Goal: Task Accomplishment & Management: Manage account settings

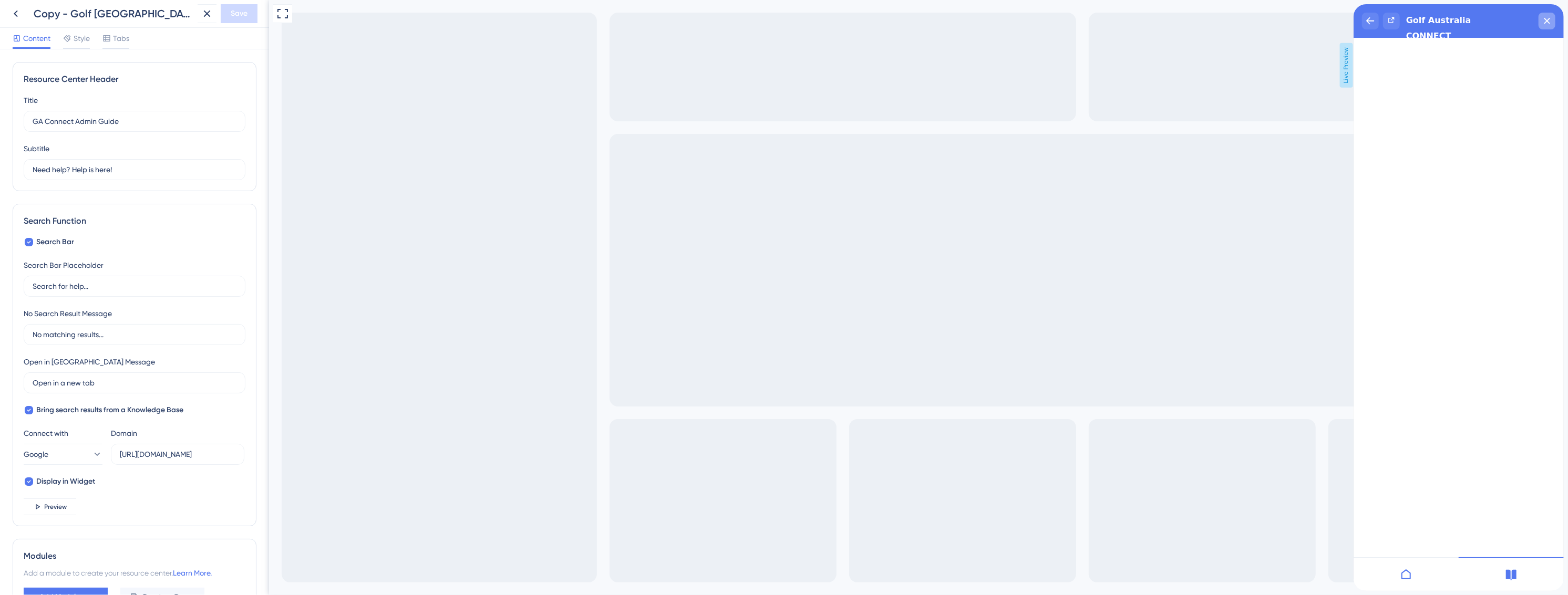
click at [1548, 21] on icon "close resource center" at bounding box center [1547, 21] width 6 height 6
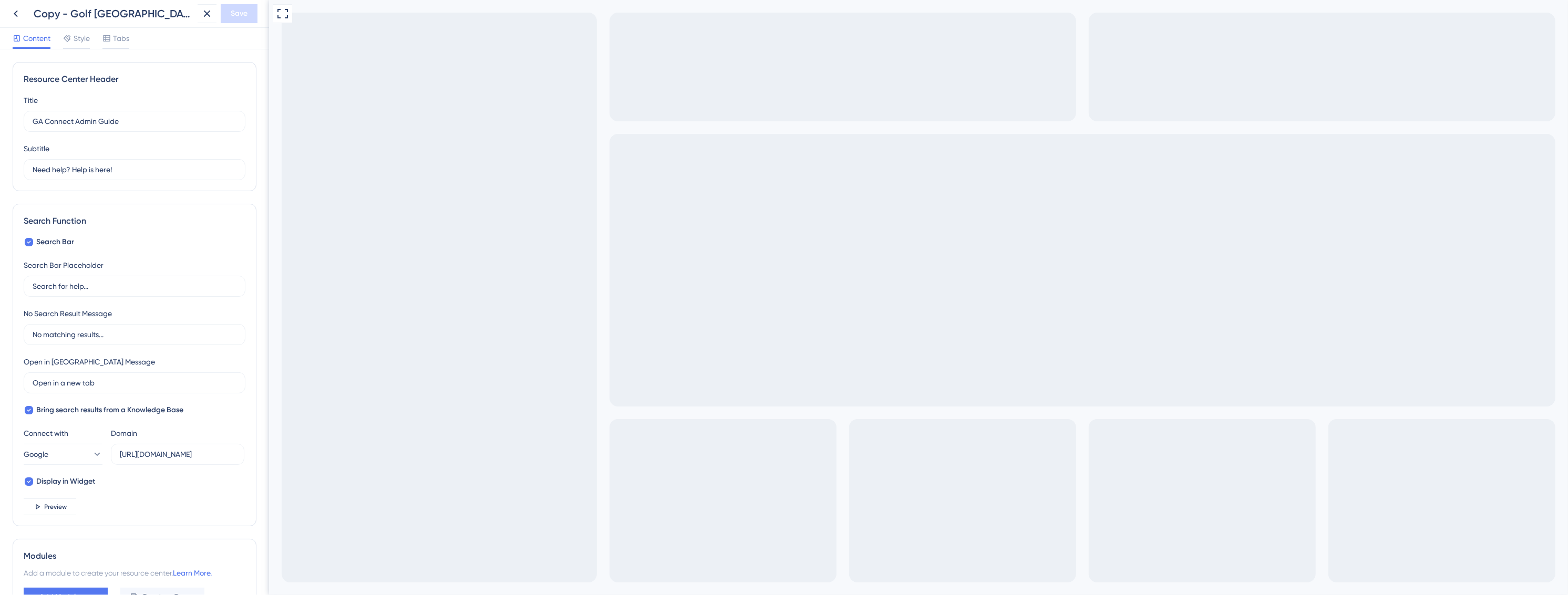
click at [12, 14] on icon at bounding box center [16, 14] width 13 height 13
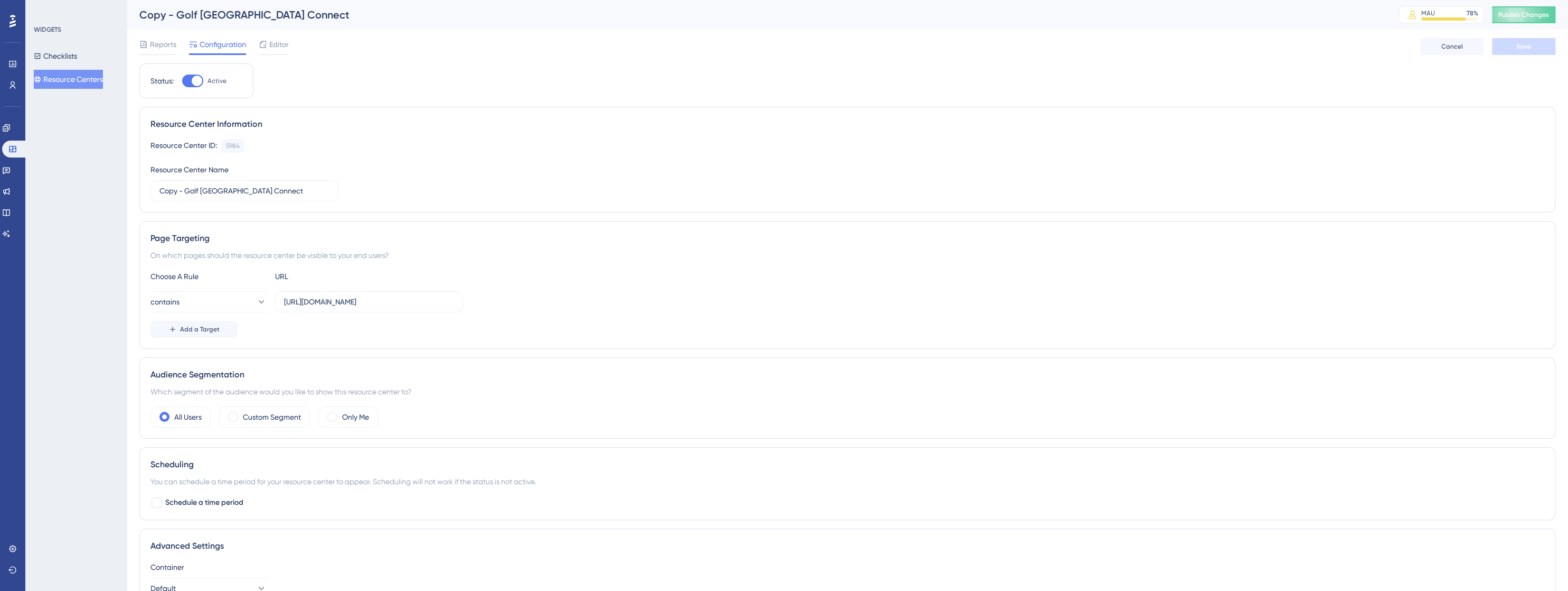
click at [78, 84] on button "Resource Centers" at bounding box center [68, 79] width 69 height 19
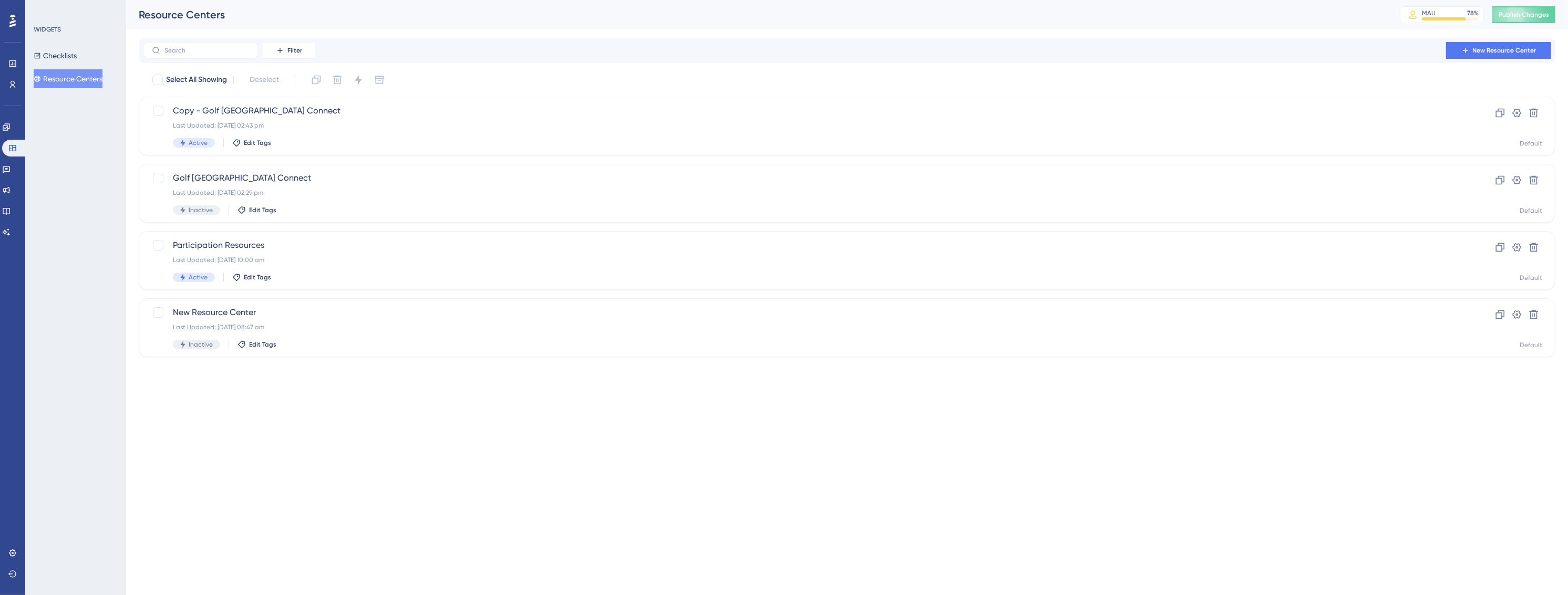
click at [78, 83] on button "Resource Centers" at bounding box center [67, 79] width 69 height 19
click at [974, 122] on div "Last Updated: [DATE] 10:41 am" at bounding box center [805, 125] width 1264 height 8
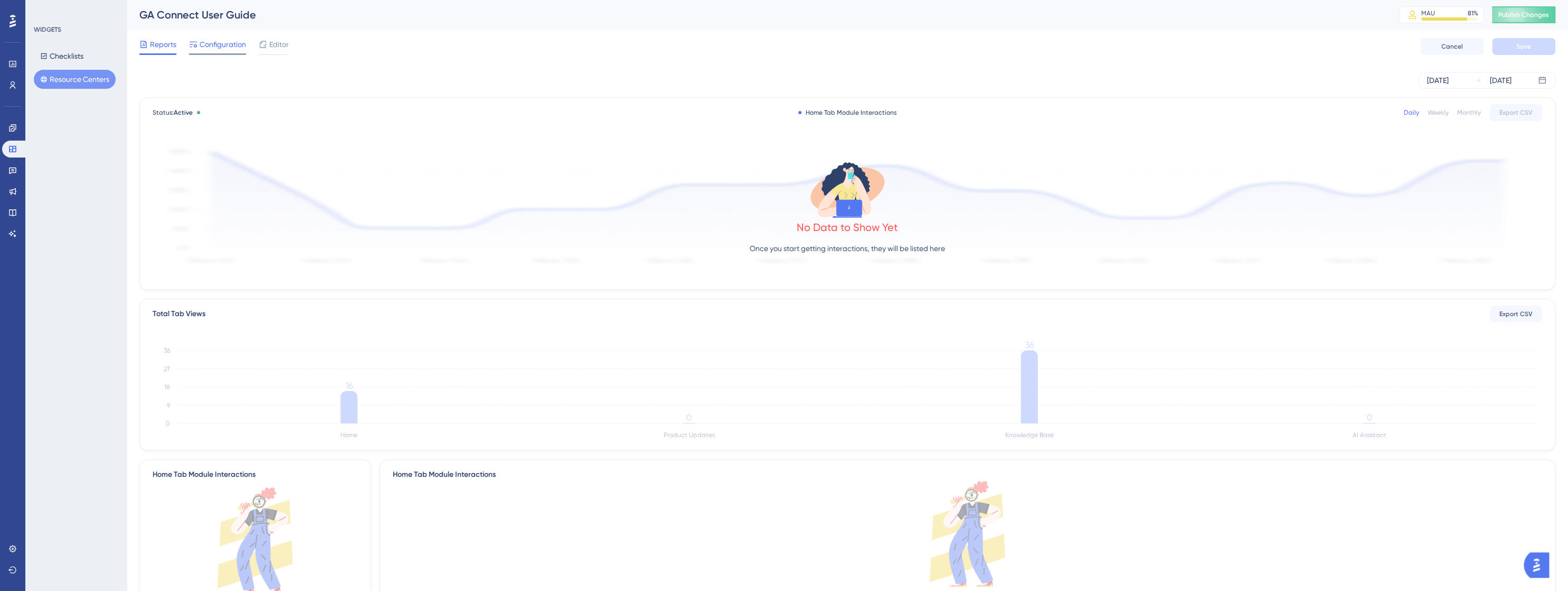
click at [226, 44] on span "Configuration" at bounding box center [223, 44] width 46 height 13
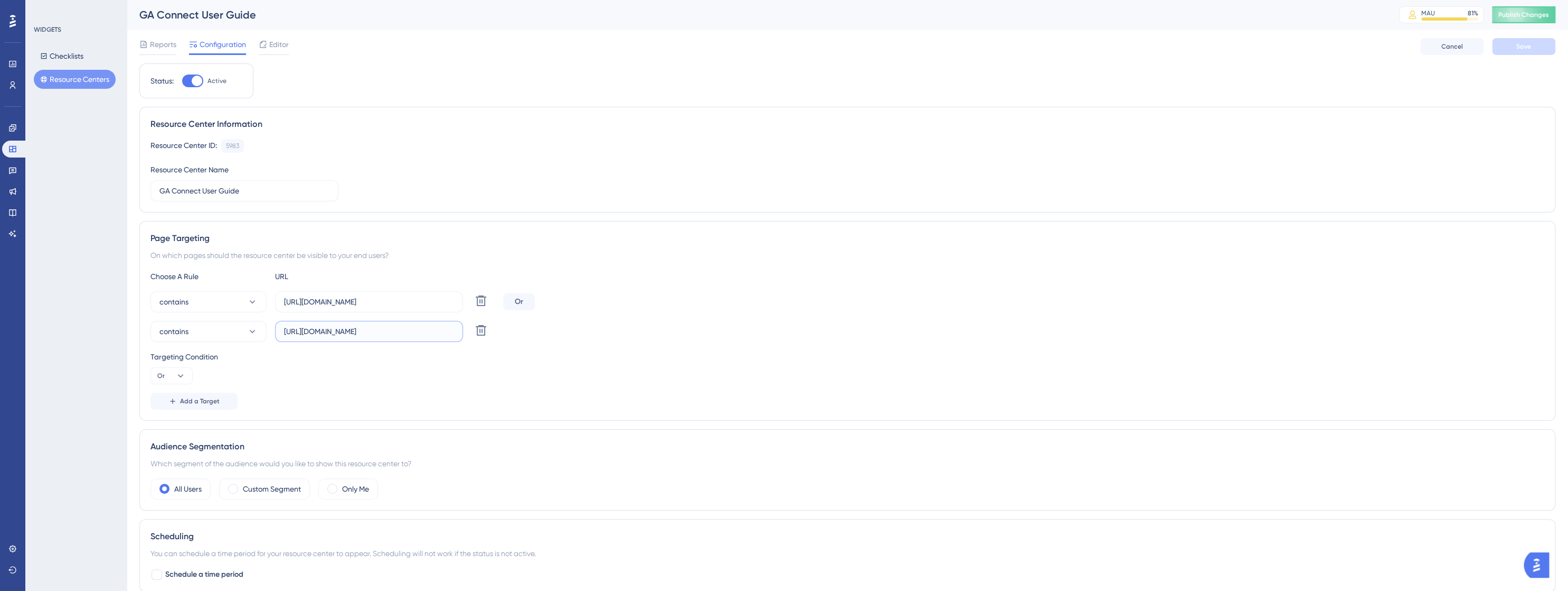
click at [344, 330] on input "[URL][DOMAIN_NAME]" at bounding box center [369, 331] width 170 height 11
click at [1536, 15] on span "Publish Changes" at bounding box center [1523, 14] width 51 height 8
click at [410, 328] on input "[URL][DOMAIN_NAME]" at bounding box center [369, 331] width 170 height 11
drag, startPoint x: 410, startPoint y: 328, endPoint x: 280, endPoint y: 329, distance: 130.0
click at [280, 329] on label "[URL][DOMAIN_NAME]" at bounding box center [369, 332] width 188 height 21
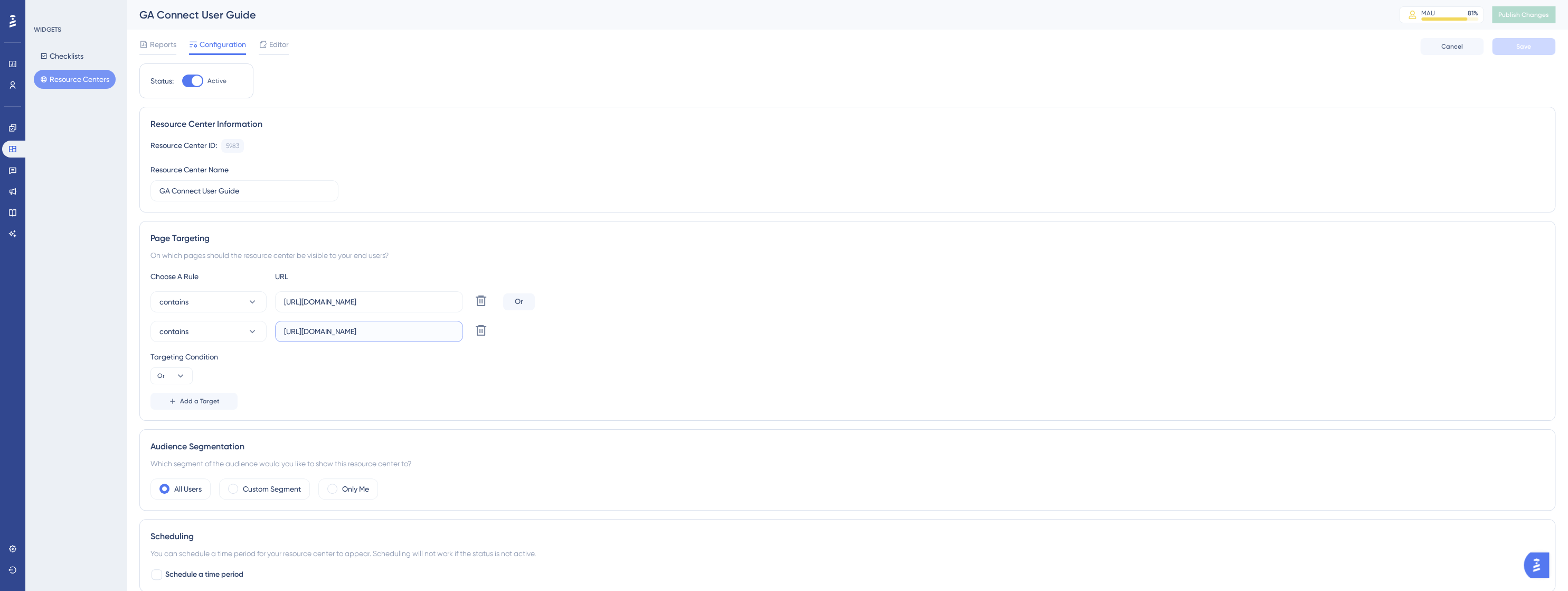
paste input "text"
click at [1530, 48] on span "Save" at bounding box center [1523, 46] width 14 height 8
click at [1544, 17] on span "Publish Changes" at bounding box center [1523, 14] width 51 height 8
drag, startPoint x: 357, startPoint y: 335, endPoint x: 272, endPoint y: 338, distance: 85.1
click at [272, 338] on div "contains [DOMAIN_NAME] Delete" at bounding box center [325, 332] width 348 height 21
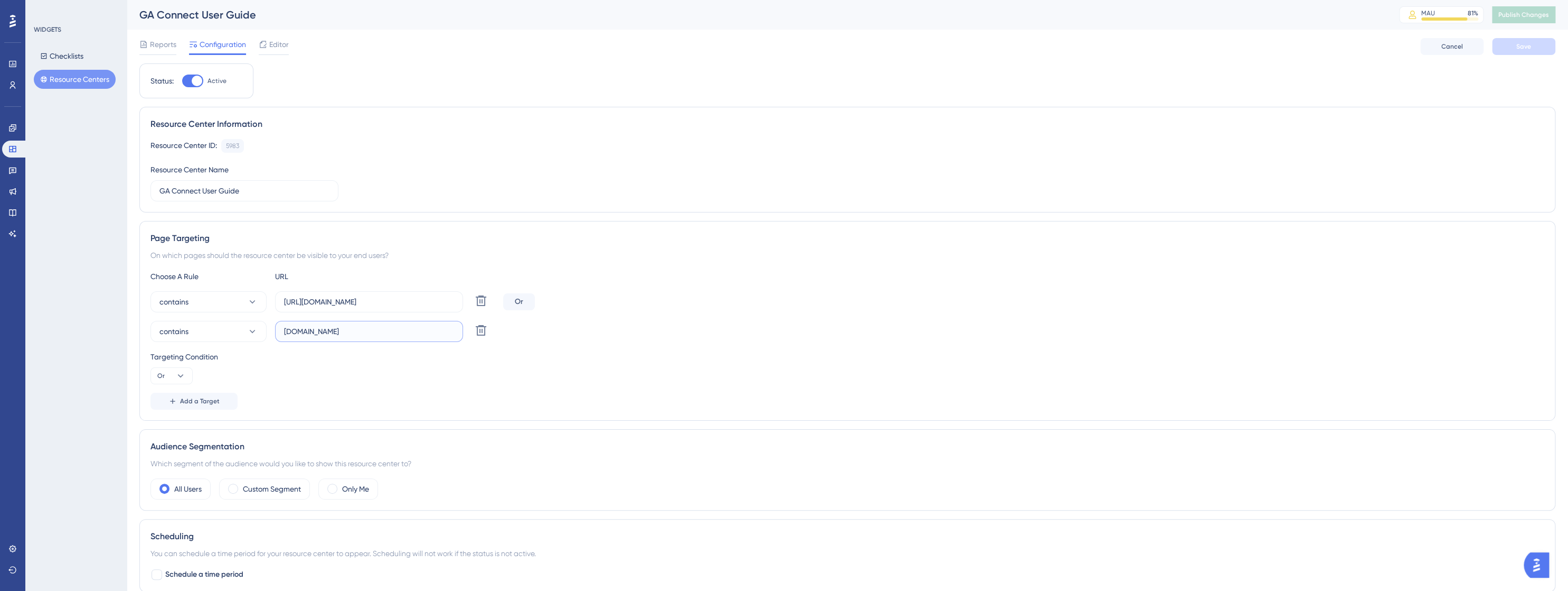
paste input "[URL][DOMAIN_NAME]"
click at [1536, 51] on button "Save" at bounding box center [1523, 46] width 63 height 17
click at [1528, 17] on span "Publish Changes" at bounding box center [1523, 14] width 51 height 8
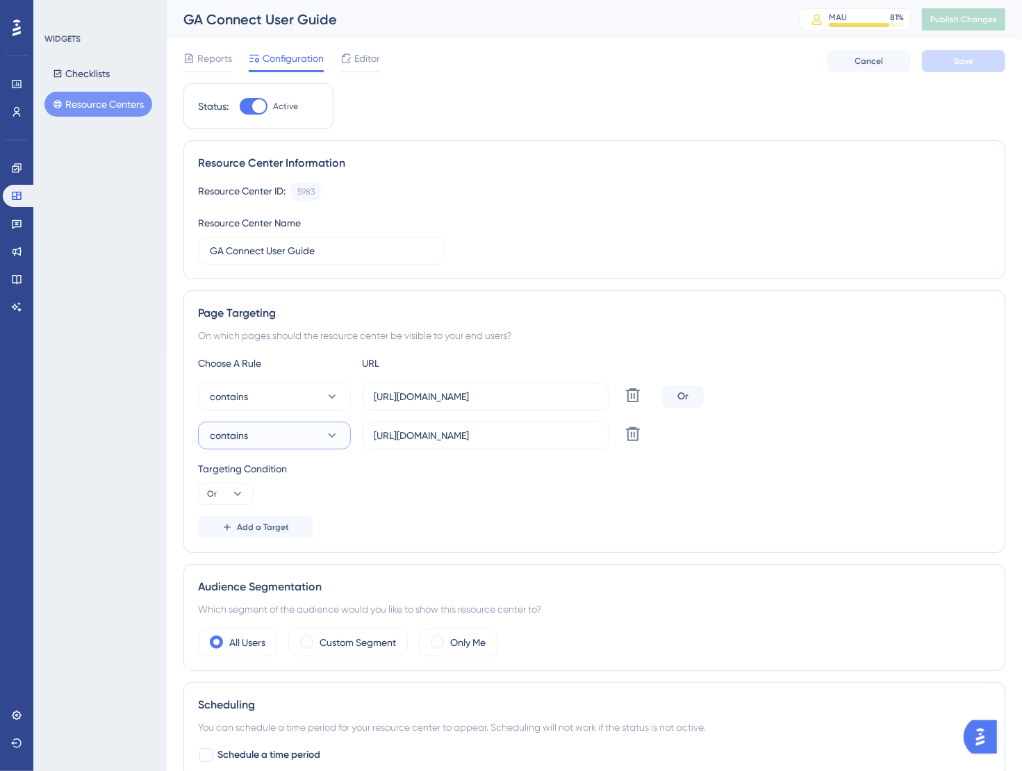
click at [331, 439] on icon at bounding box center [332, 436] width 14 height 14
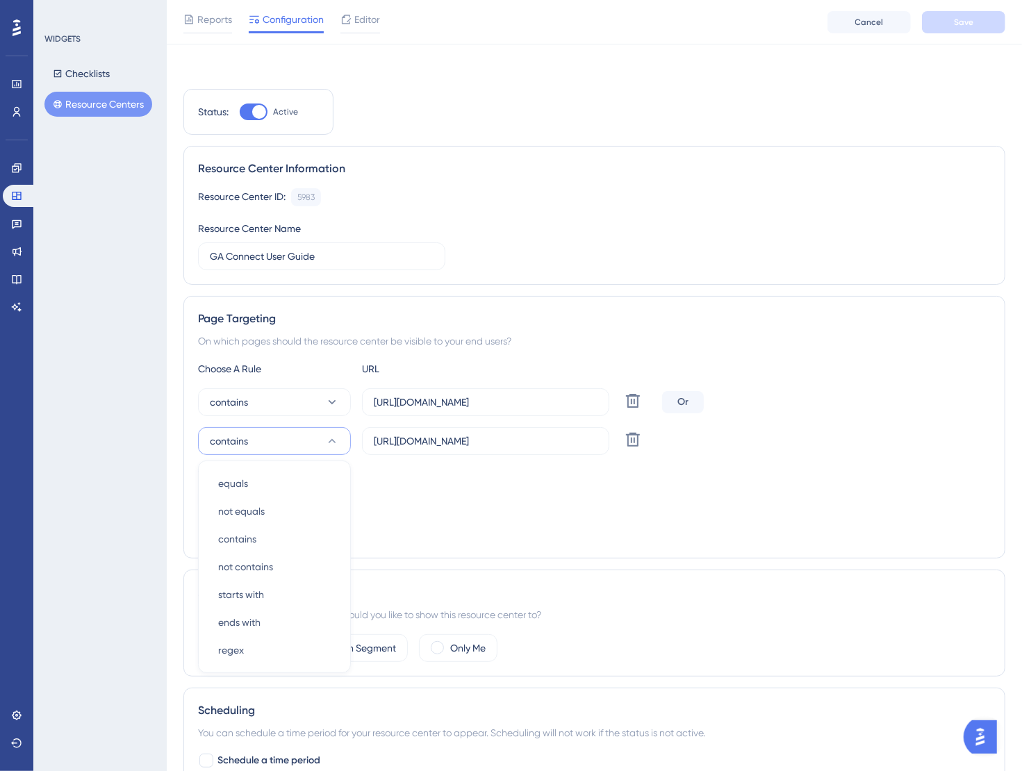
scroll to position [174, 0]
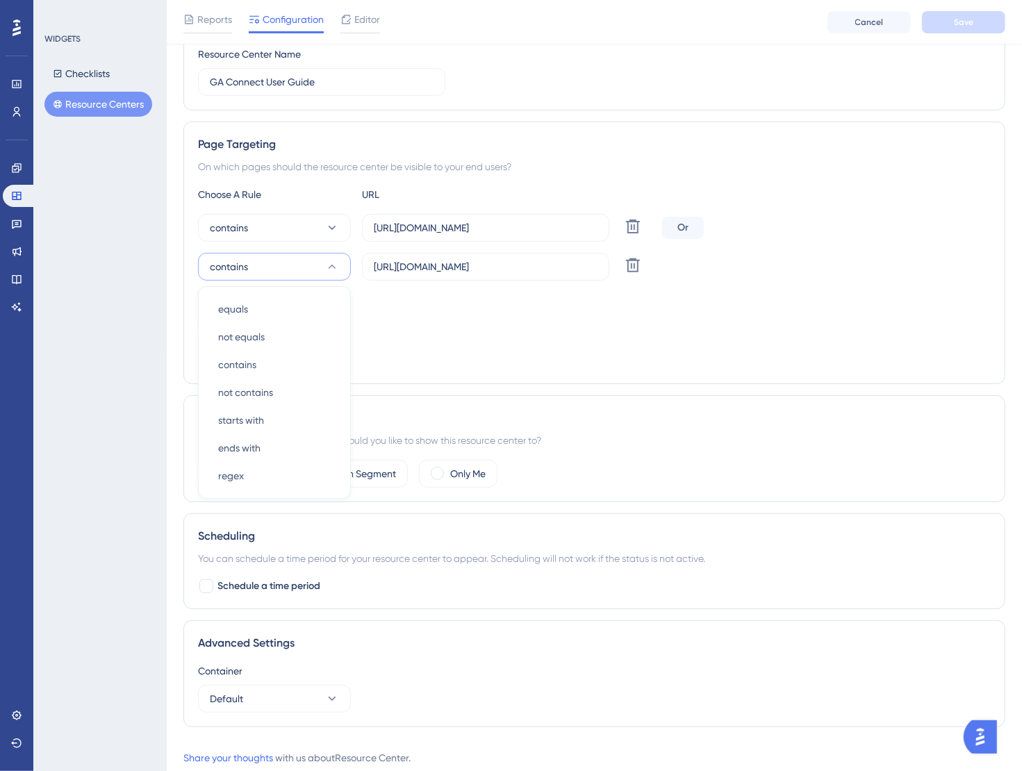
click at [431, 365] on div "Add a Target" at bounding box center [594, 358] width 793 height 22
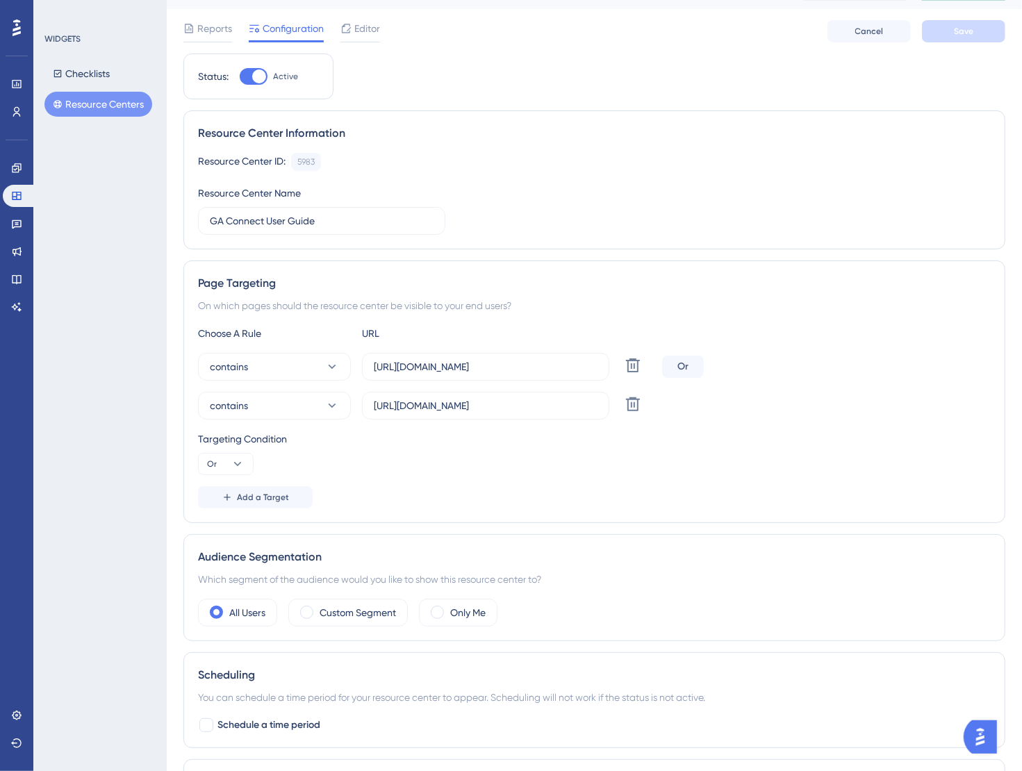
scroll to position [0, 0]
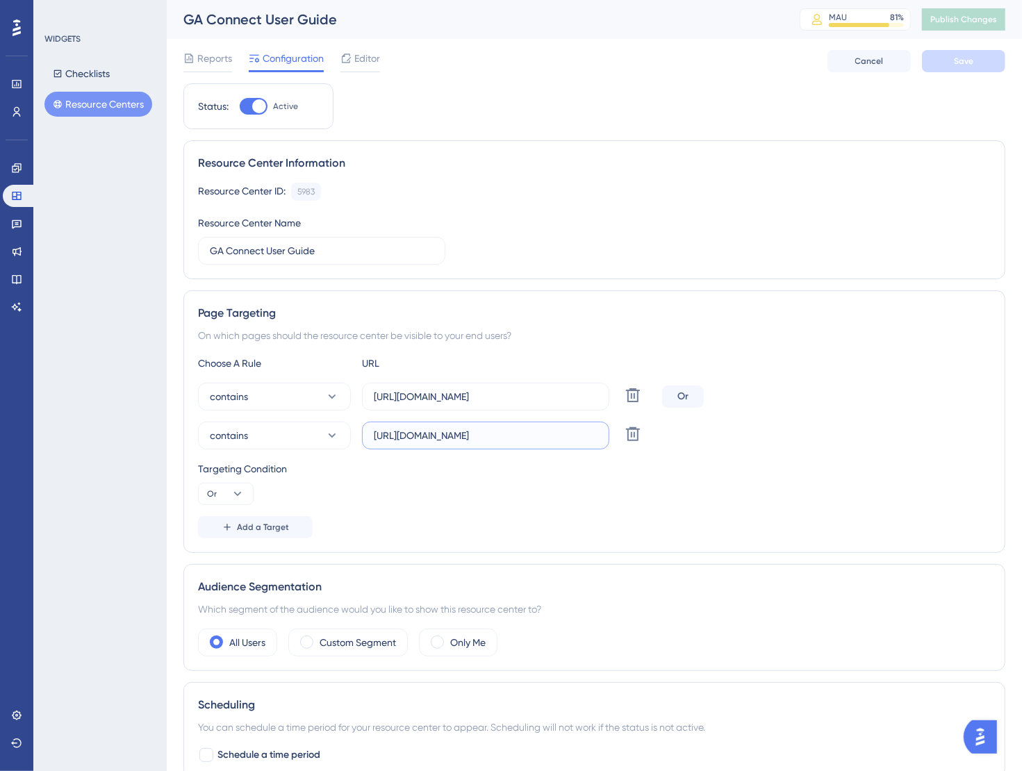
click at [542, 434] on input "[URL][DOMAIN_NAME]" at bounding box center [486, 435] width 224 height 15
drag, startPoint x: 547, startPoint y: 433, endPoint x: 370, endPoint y: 435, distance: 177.8
click at [370, 435] on label "[URL][DOMAIN_NAME]" at bounding box center [485, 436] width 247 height 28
paste input "[DOMAIN_NAME][URL]"
type input "[DOMAIN_NAME][URL]"
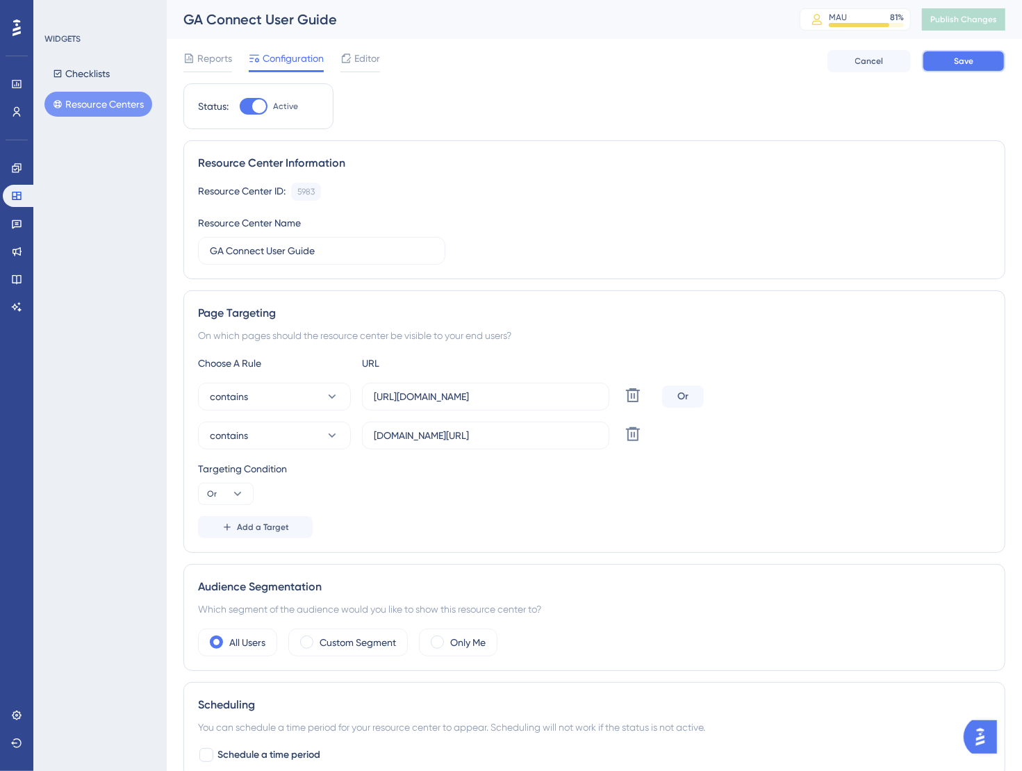
click at [961, 67] on button "Save" at bounding box center [963, 61] width 83 height 22
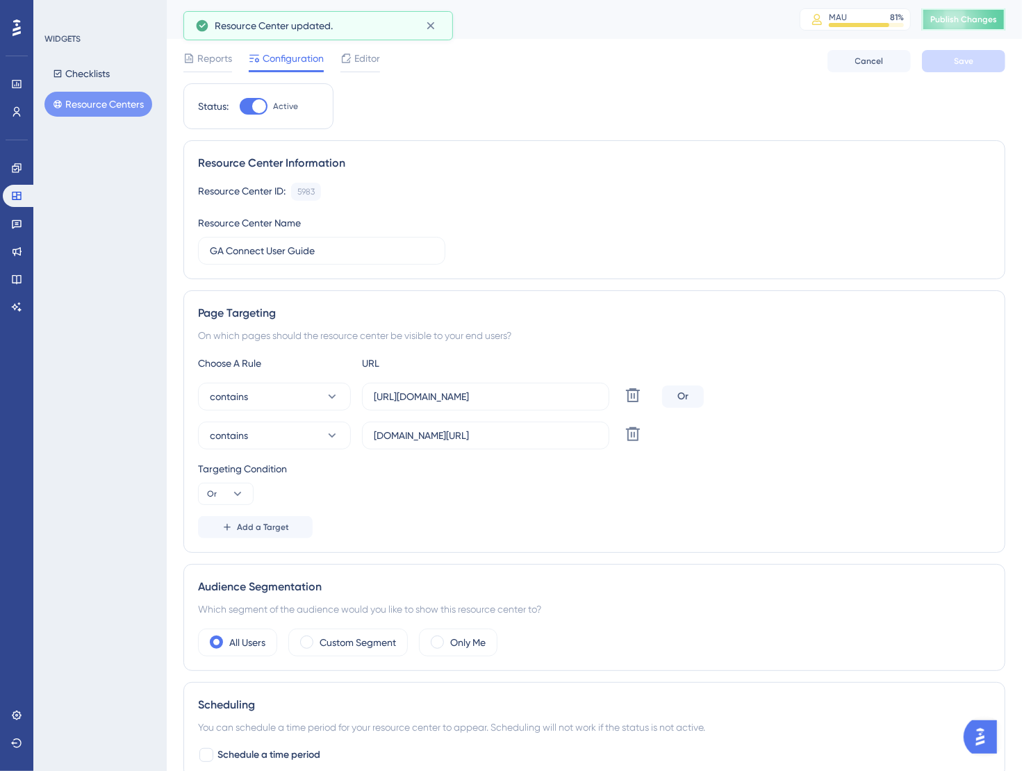
click at [988, 22] on span "Publish Changes" at bounding box center [963, 19] width 67 height 11
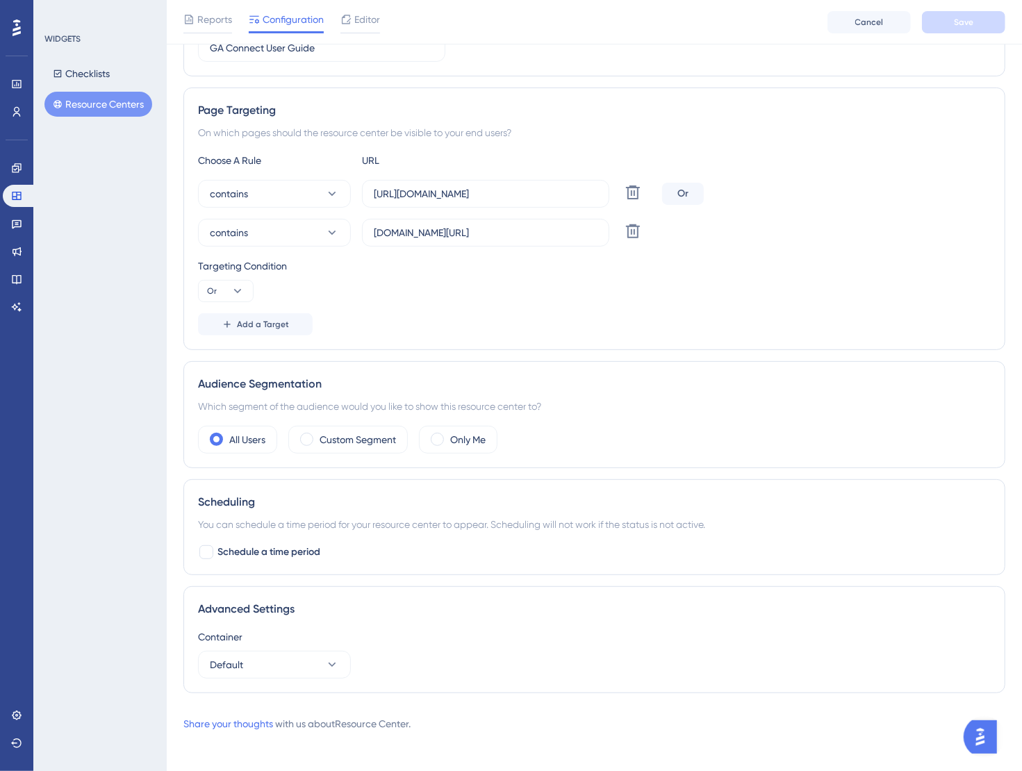
scroll to position [212, 0]
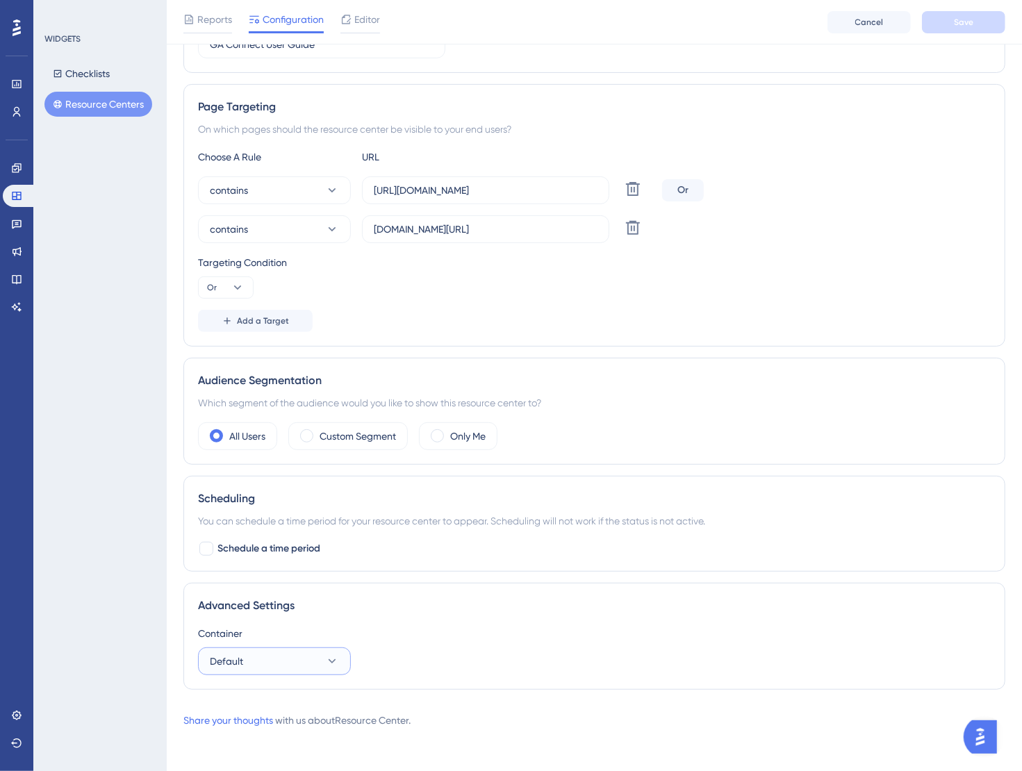
click at [330, 661] on icon at bounding box center [332, 661] width 14 height 14
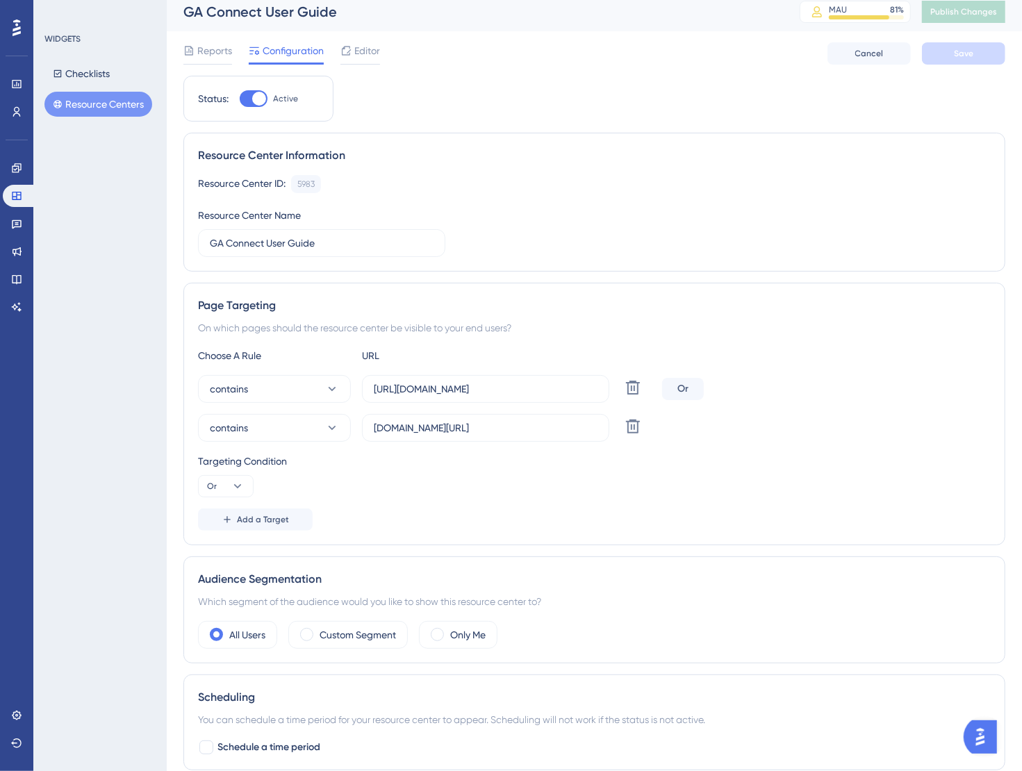
scroll to position [0, 0]
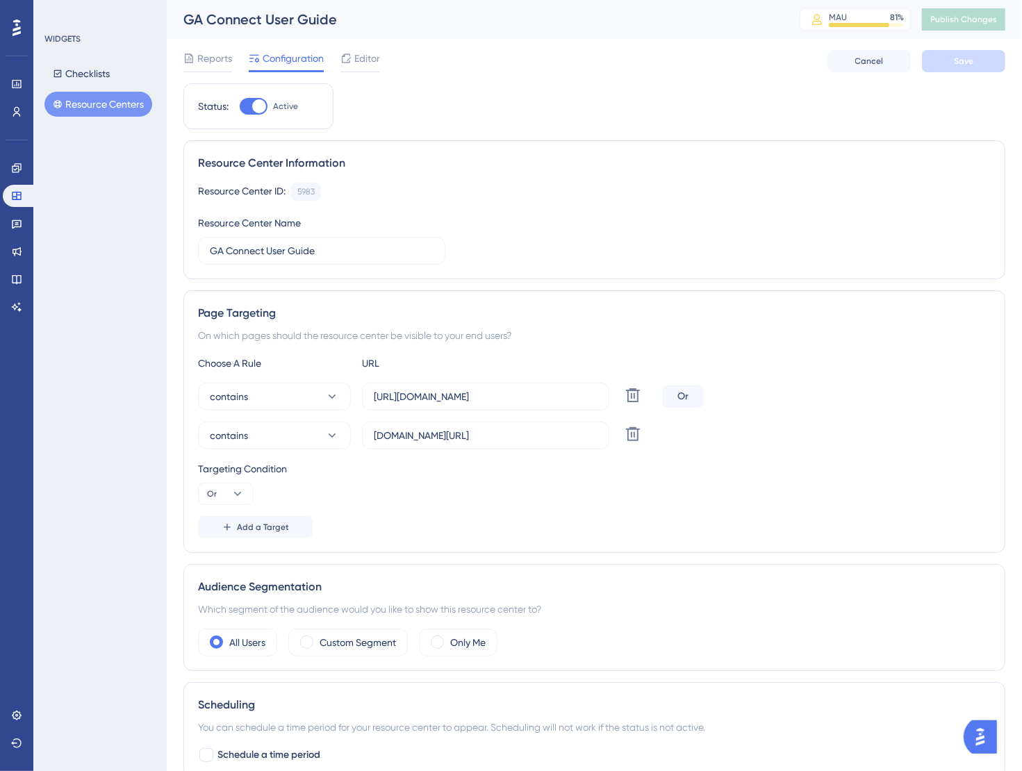
click at [458, 518] on div "Add a Target" at bounding box center [594, 527] width 793 height 22
click at [210, 58] on span "Reports" at bounding box center [214, 58] width 35 height 17
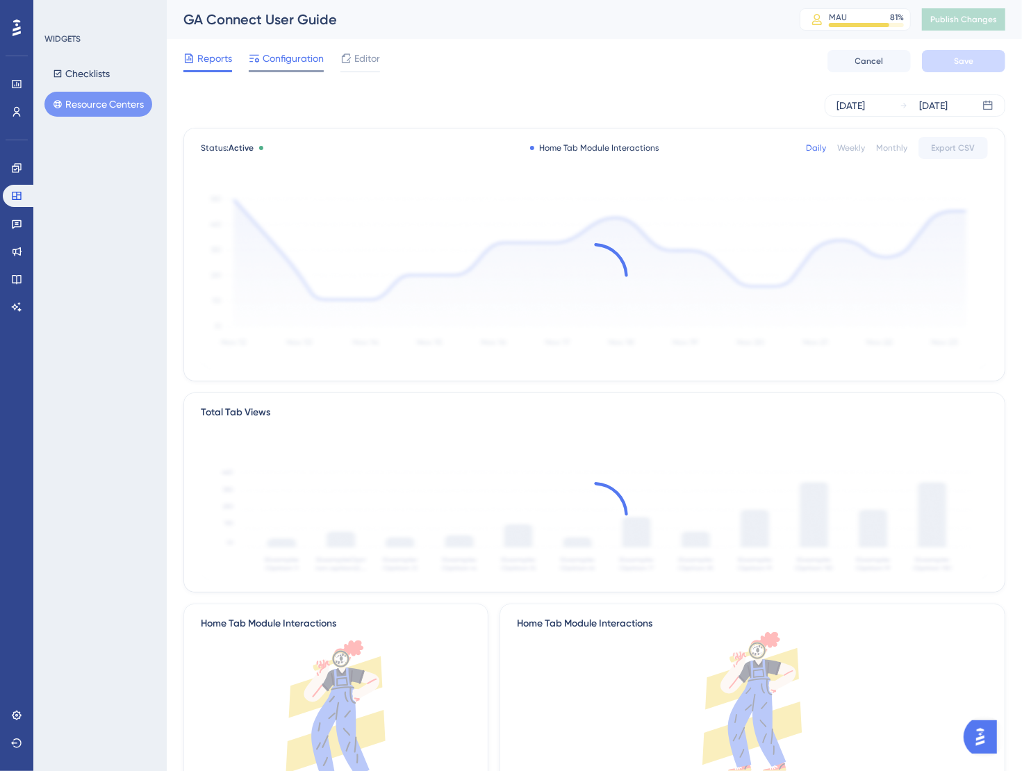
click at [289, 59] on span "Configuration" at bounding box center [293, 58] width 61 height 17
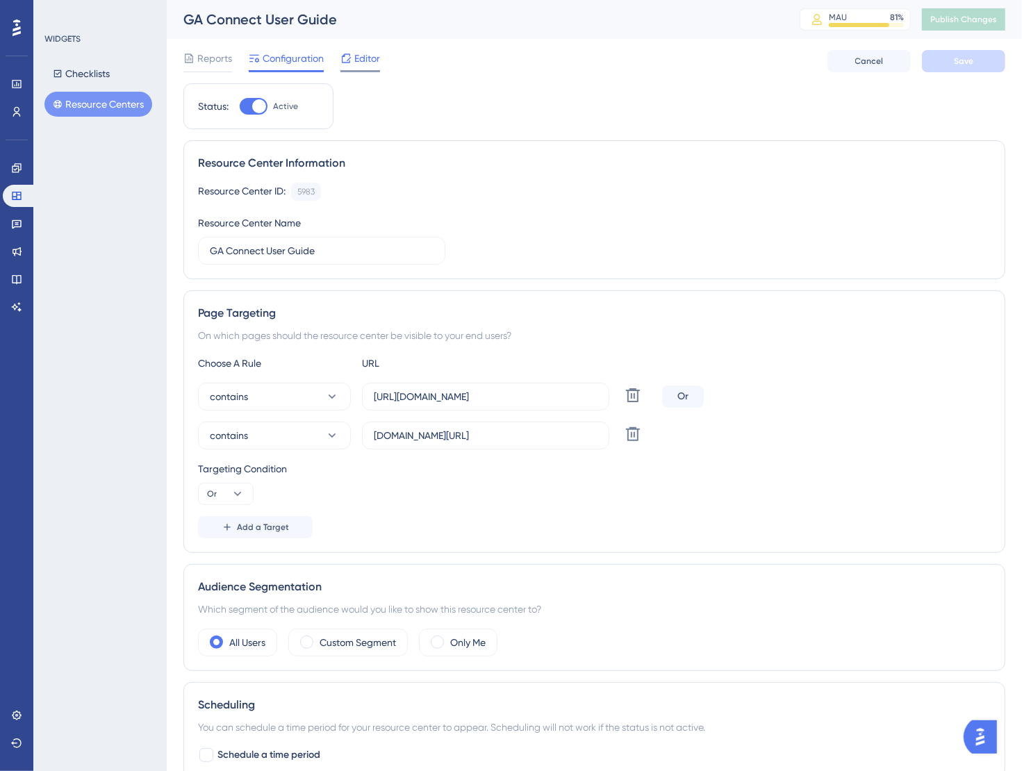
click at [374, 66] on span "Editor" at bounding box center [367, 58] width 26 height 17
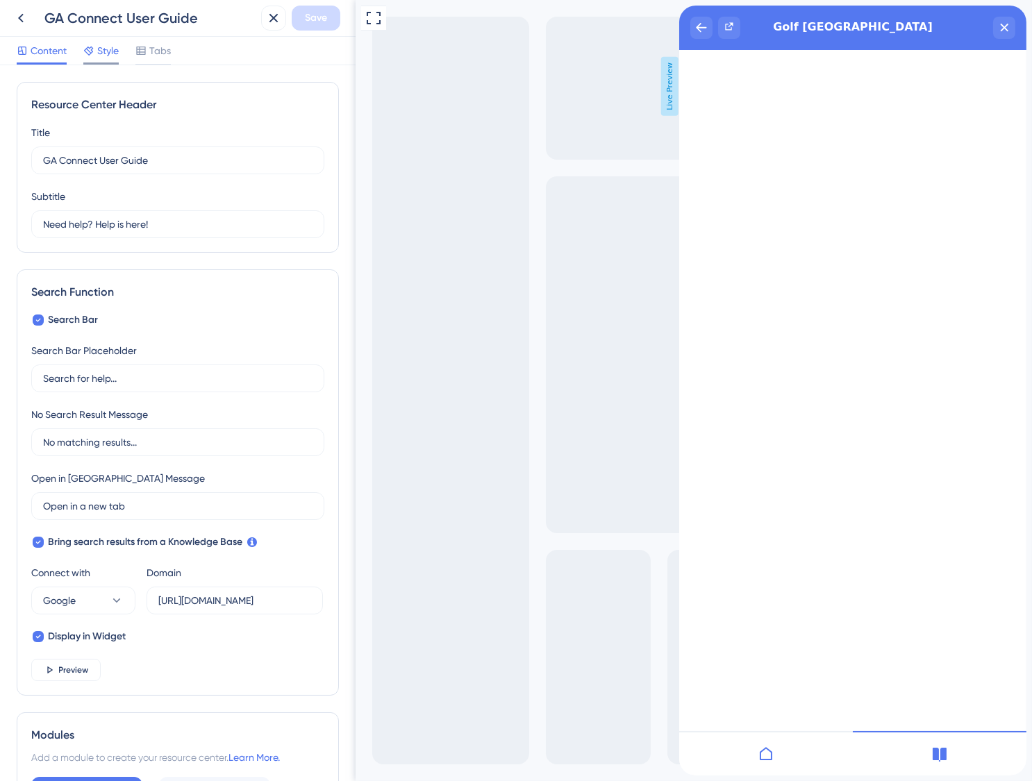
click at [98, 53] on span "Style" at bounding box center [108, 50] width 22 height 17
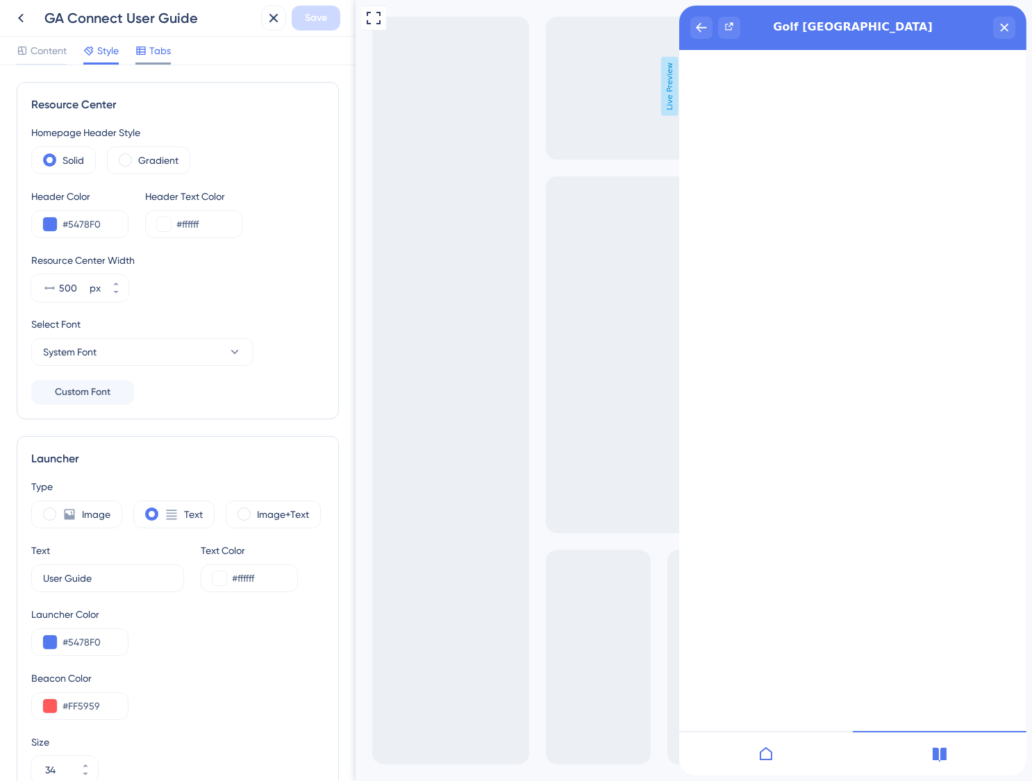
click at [158, 55] on span "Tabs" at bounding box center [160, 50] width 22 height 17
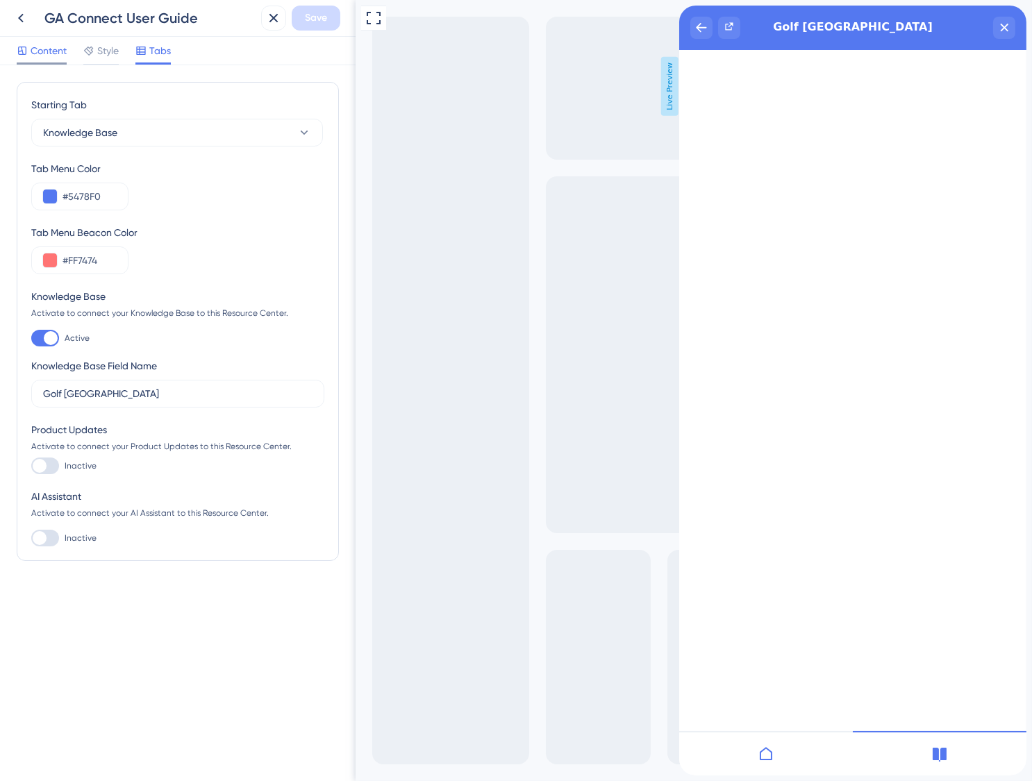
click at [39, 49] on span "Content" at bounding box center [49, 50] width 36 height 17
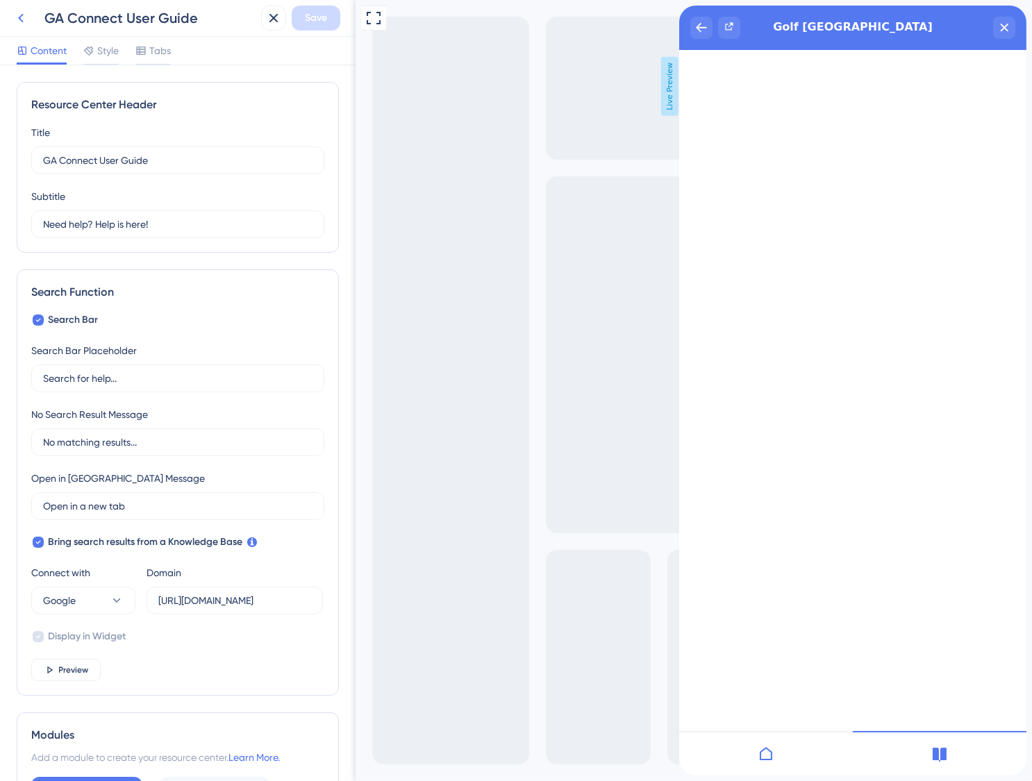
click at [22, 21] on icon at bounding box center [21, 18] width 6 height 9
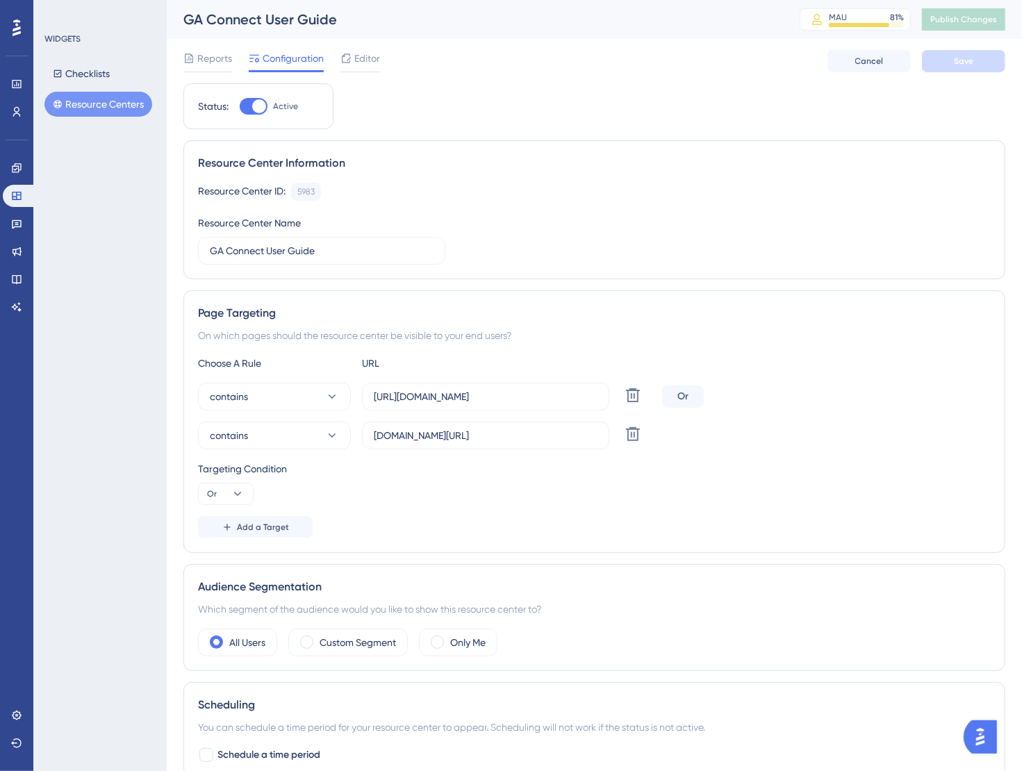
click at [248, 100] on div at bounding box center [254, 106] width 28 height 17
click at [240, 106] on input "Active" at bounding box center [239, 106] width 1 height 1
click at [959, 58] on span "Save" at bounding box center [963, 61] width 19 height 11
click at [981, 20] on span "Publish Changes" at bounding box center [963, 19] width 67 height 11
click at [245, 101] on div at bounding box center [248, 106] width 14 height 14
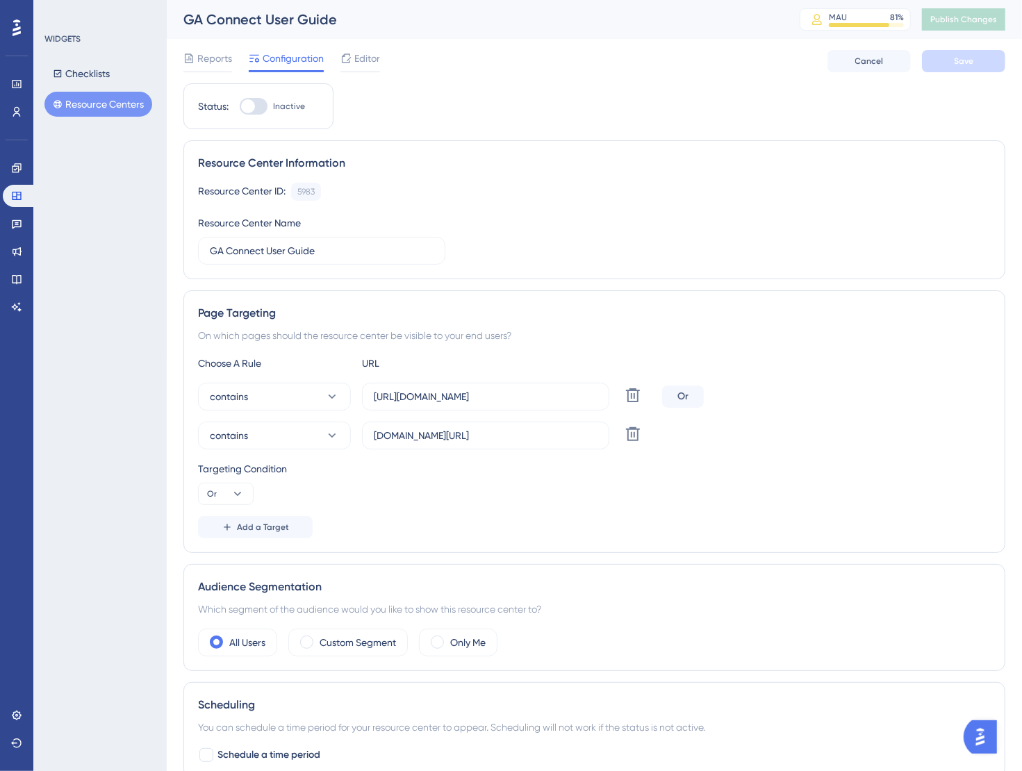
click at [240, 106] on input "Inactive" at bounding box center [239, 106] width 1 height 1
checkbox input "true"
click at [979, 59] on button "Save" at bounding box center [963, 61] width 83 height 22
click at [977, 24] on span "Publish Changes" at bounding box center [963, 19] width 67 height 11
click at [488, 433] on input "[DOMAIN_NAME][URL]" at bounding box center [486, 435] width 224 height 15
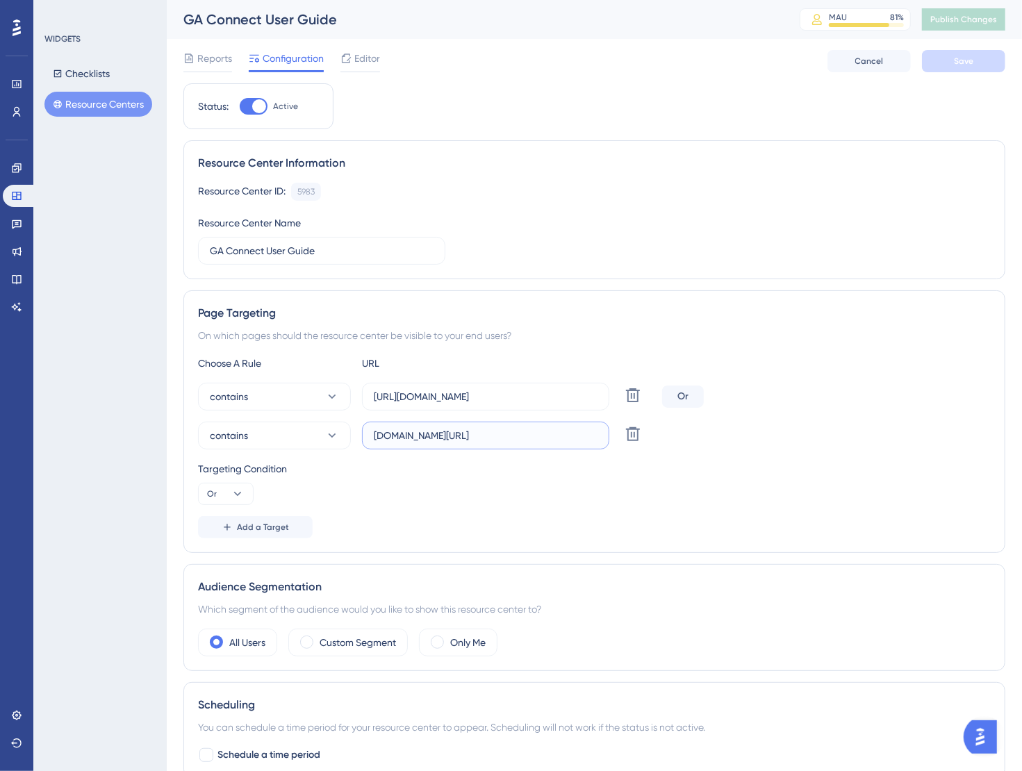
drag, startPoint x: 476, startPoint y: 433, endPoint x: 495, endPoint y: 435, distance: 19.0
click at [495, 435] on input "[DOMAIN_NAME][URL]" at bounding box center [486, 435] width 224 height 15
click at [979, 59] on button "Save" at bounding box center [963, 61] width 83 height 22
click at [983, 22] on span "Publish Changes" at bounding box center [963, 19] width 67 height 11
click at [332, 435] on icon at bounding box center [333, 435] width 8 height 4
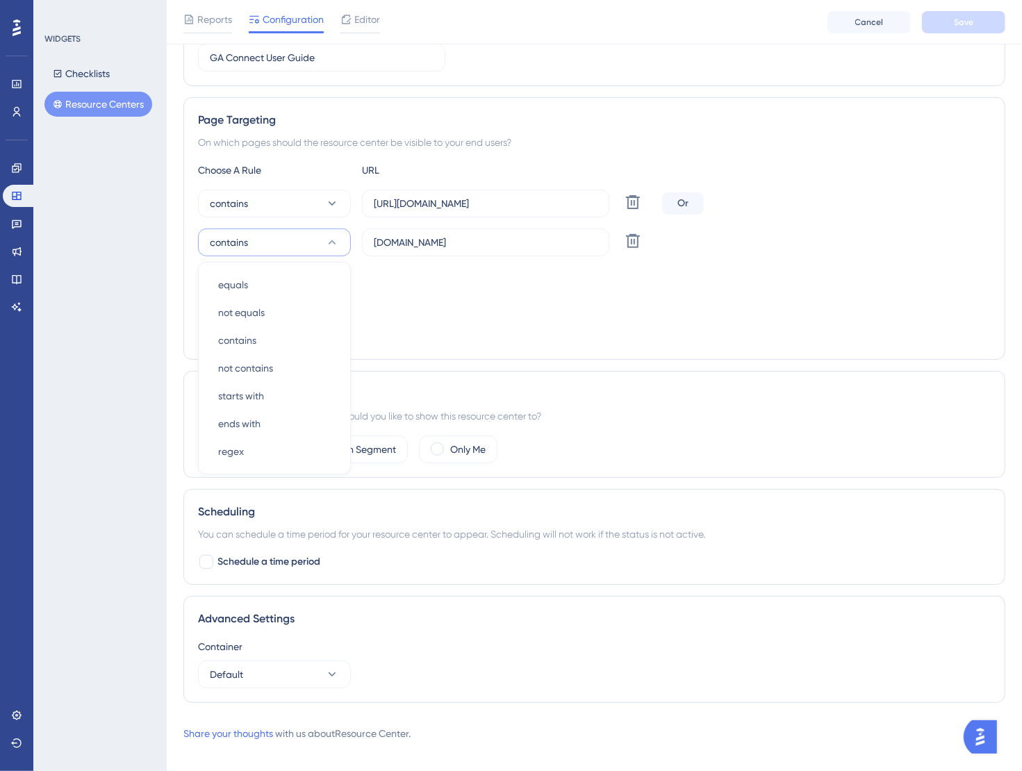
scroll to position [212, 0]
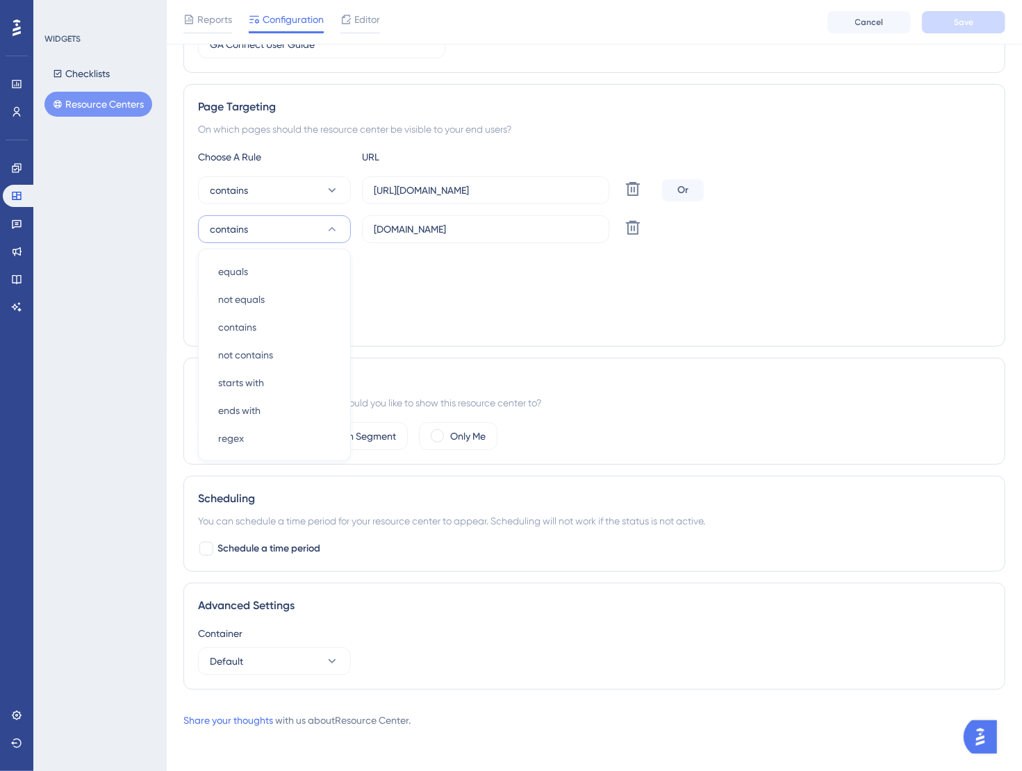
click at [770, 306] on div "Choose A Rule URL contains [URL][DOMAIN_NAME] Delete Or contains equals equals …" at bounding box center [594, 240] width 793 height 183
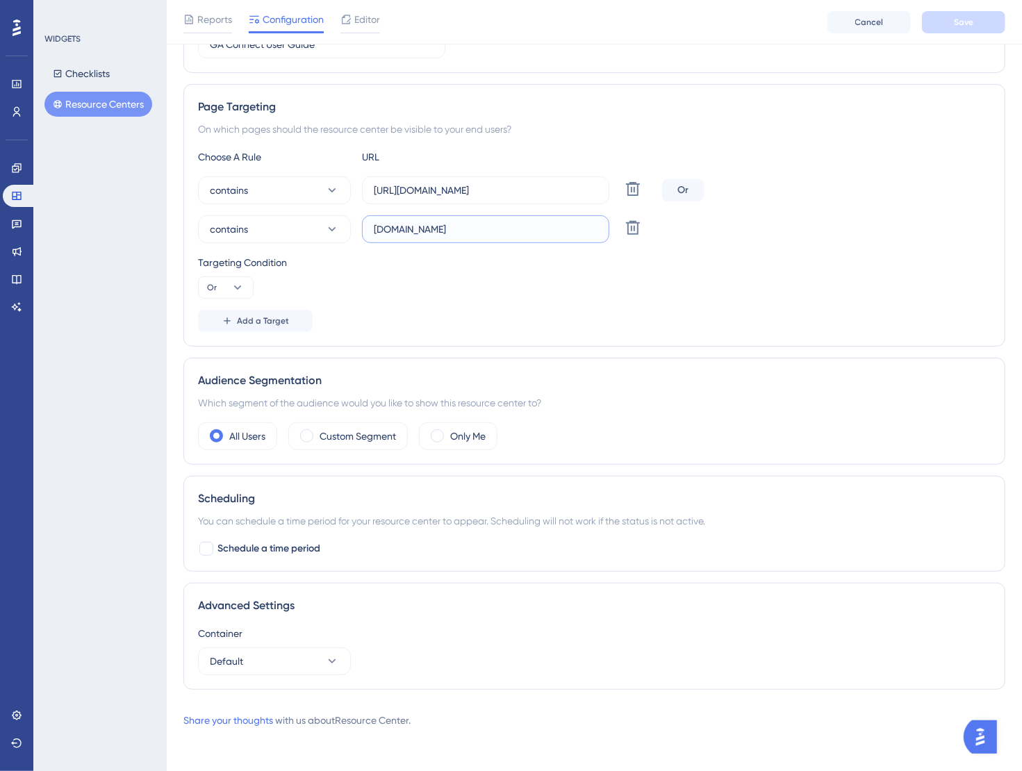
click at [504, 231] on input "[DOMAIN_NAME]" at bounding box center [486, 229] width 224 height 15
drag, startPoint x: 474, startPoint y: 231, endPoint x: 357, endPoint y: 226, distance: 116.8
click at [357, 226] on div "contains [DOMAIN_NAME] Delete" at bounding box center [427, 229] width 458 height 28
paste input "[URL][DOMAIN_NAME]"
type input "[URL][DOMAIN_NAME]"
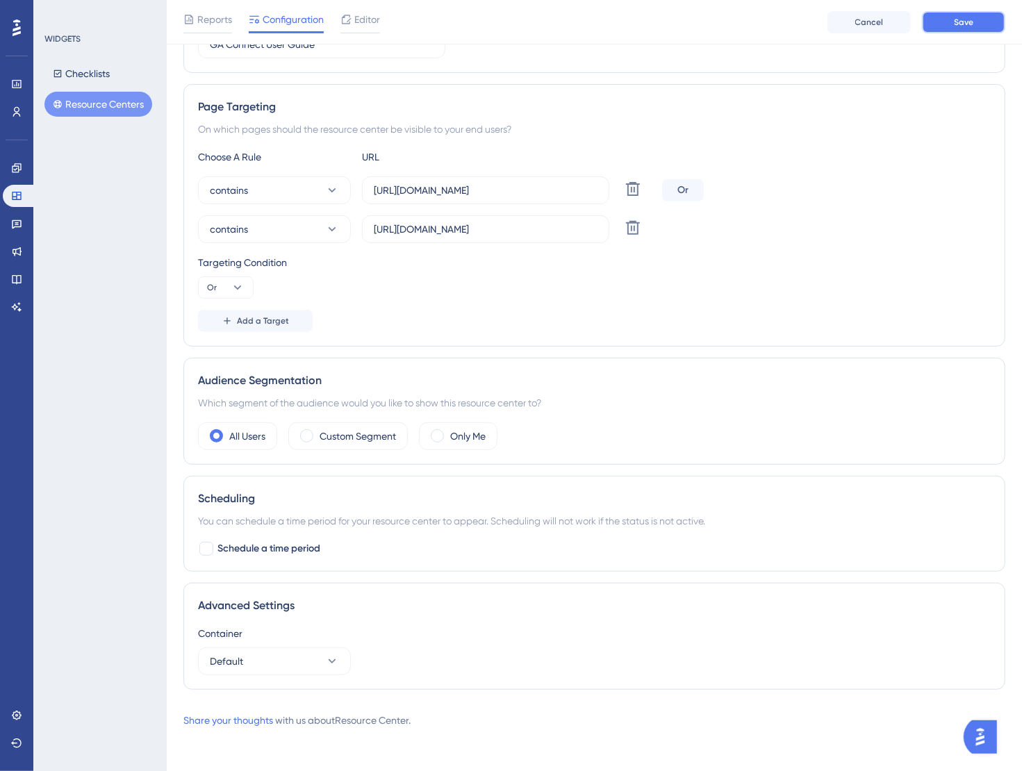
click at [979, 31] on button "Save" at bounding box center [963, 22] width 83 height 22
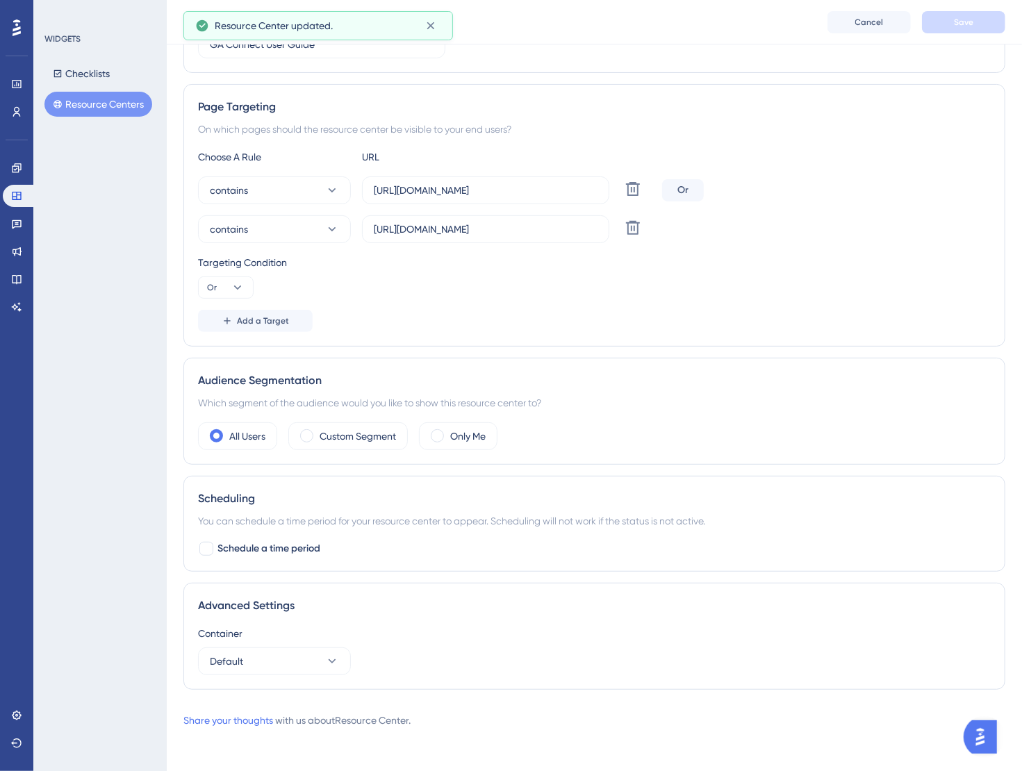
scroll to position [0, 0]
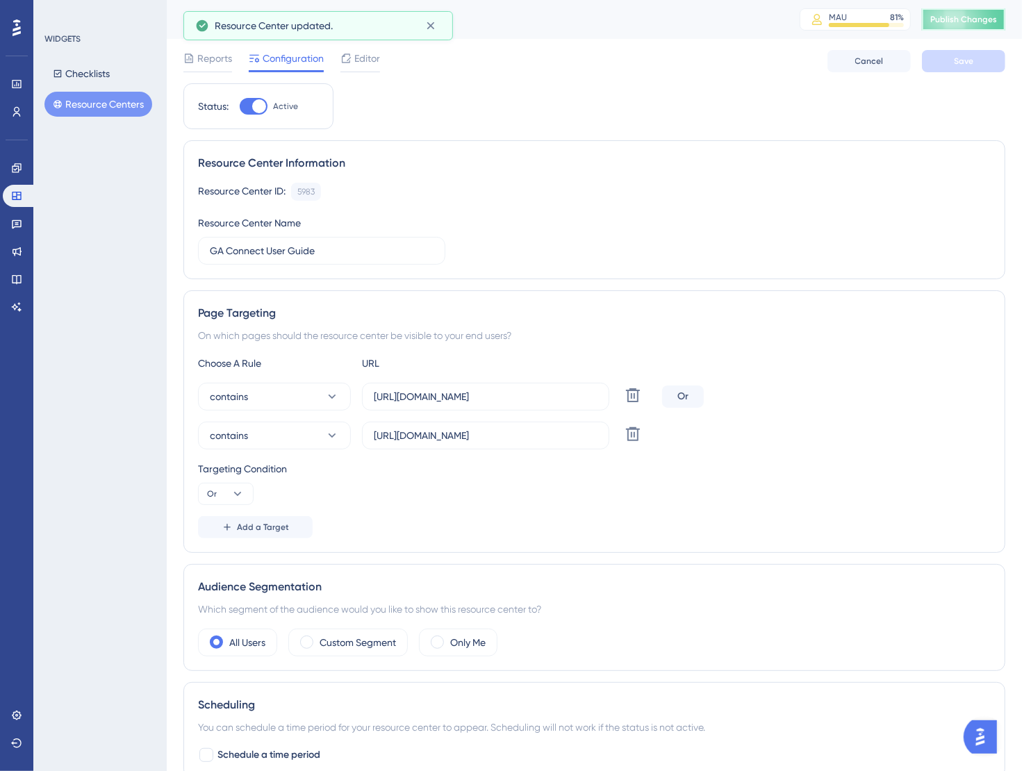
click at [970, 23] on span "Publish Changes" at bounding box center [963, 19] width 67 height 11
